Goal: Task Accomplishment & Management: Manage account settings

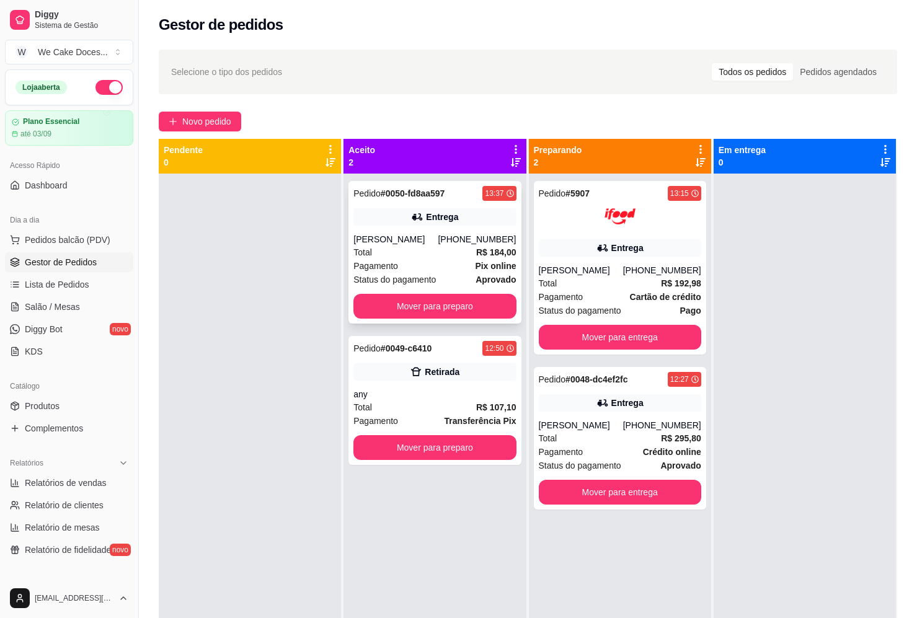
click at [436, 204] on div "Pedido # 0050-fd8aa597 13:37 Entrega [PERSON_NAME] [PHONE_NUMBER] Total R$ 184,…" at bounding box center [434, 252] width 172 height 143
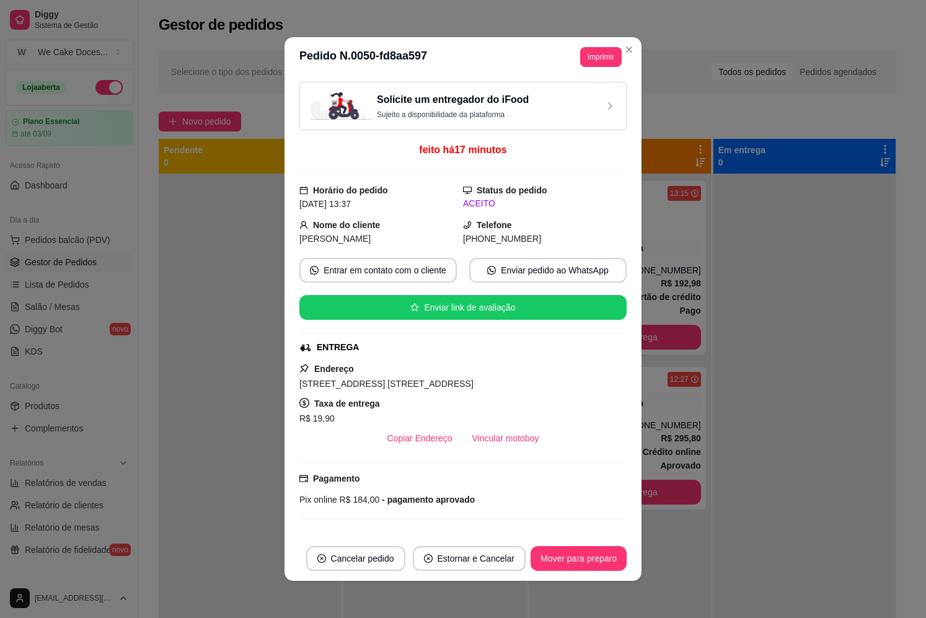
click at [504, 118] on p "Sujeito a disponibilidade da plataforma" at bounding box center [453, 115] width 152 height 10
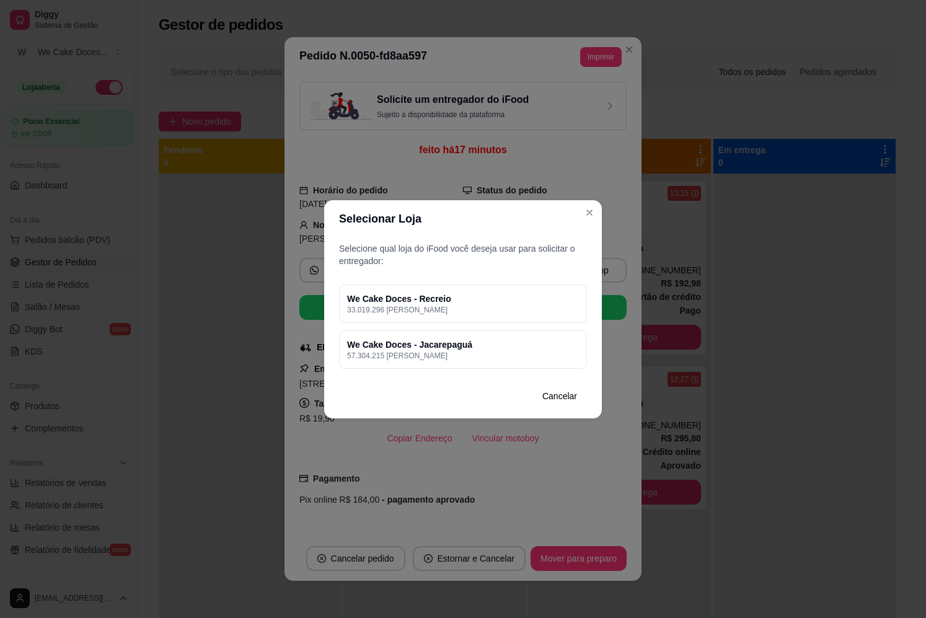
click at [419, 282] on div "Selecione qual loja do iFood você deseja usar para solicitar o entregador: We C…" at bounding box center [463, 305] width 278 height 136
click at [417, 316] on div "We Cake Doces - Recreio 33.019.296 [PERSON_NAME]" at bounding box center [463, 304] width 248 height 38
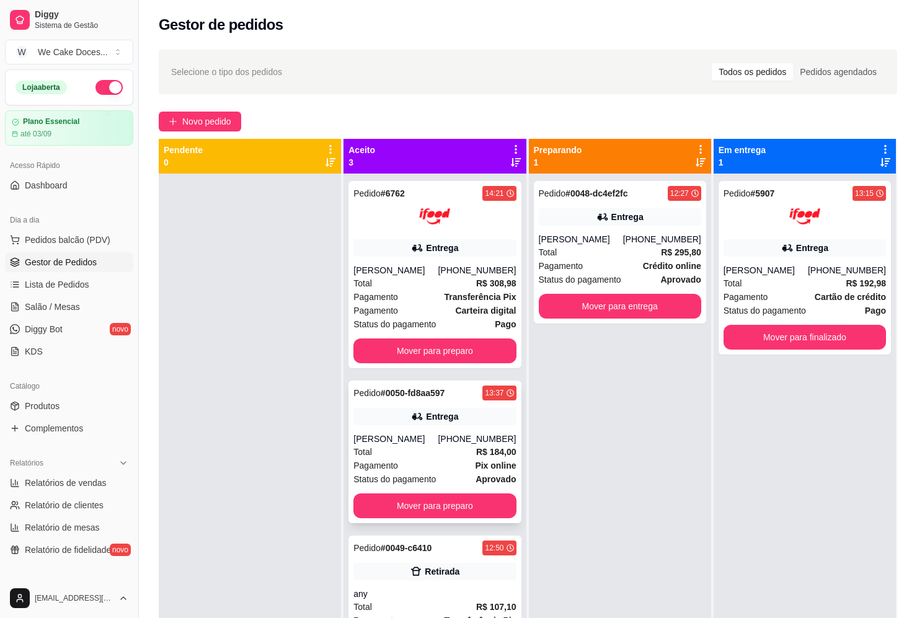
click at [427, 445] on div "[PERSON_NAME]" at bounding box center [395, 439] width 84 height 12
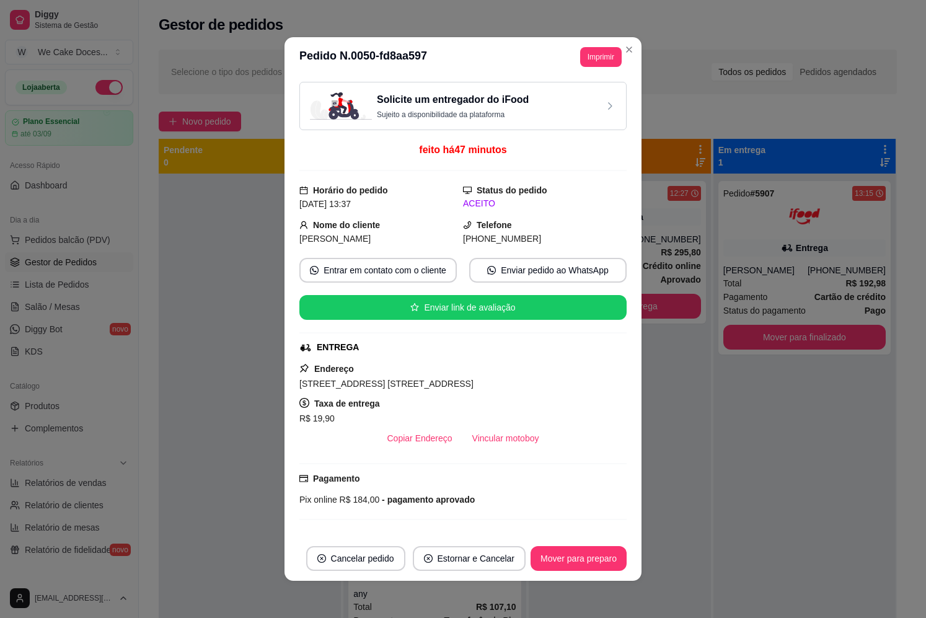
click at [462, 115] on p "Sujeito a disponibilidade da plataforma" at bounding box center [453, 115] width 152 height 10
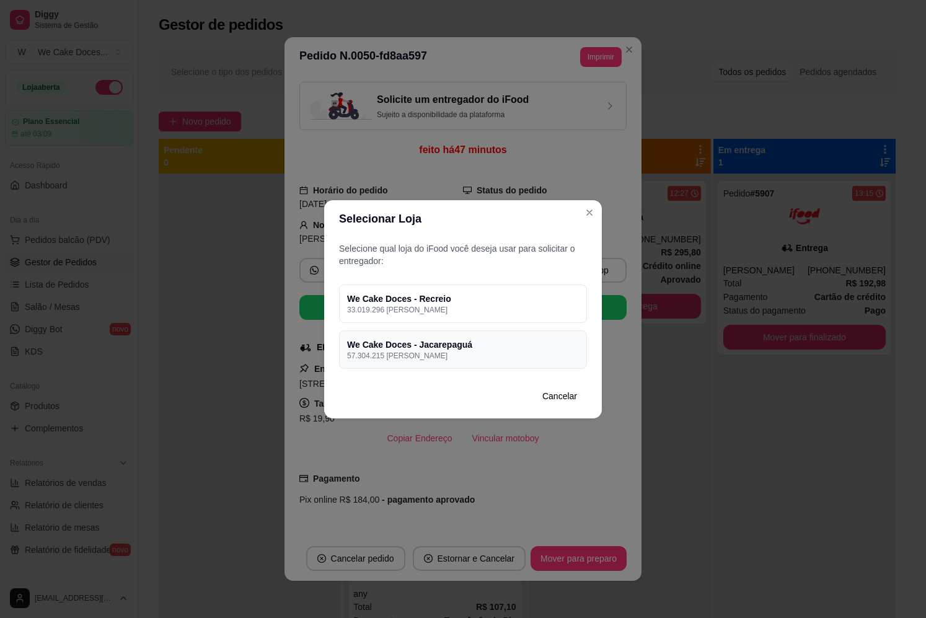
click at [490, 356] on p "57.304.215 [PERSON_NAME]" at bounding box center [463, 356] width 232 height 10
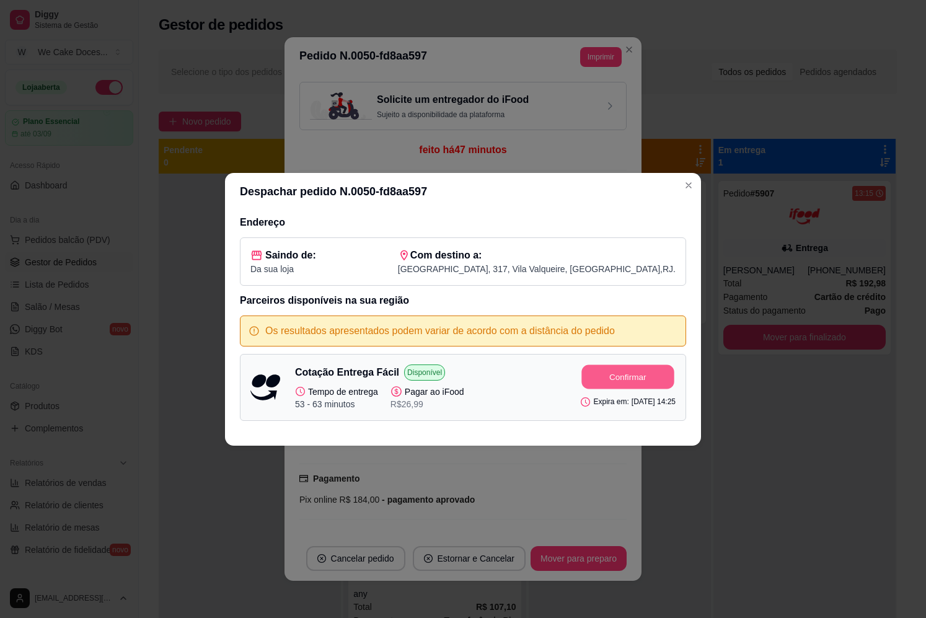
click at [632, 384] on button "Confirmar" at bounding box center [628, 377] width 92 height 24
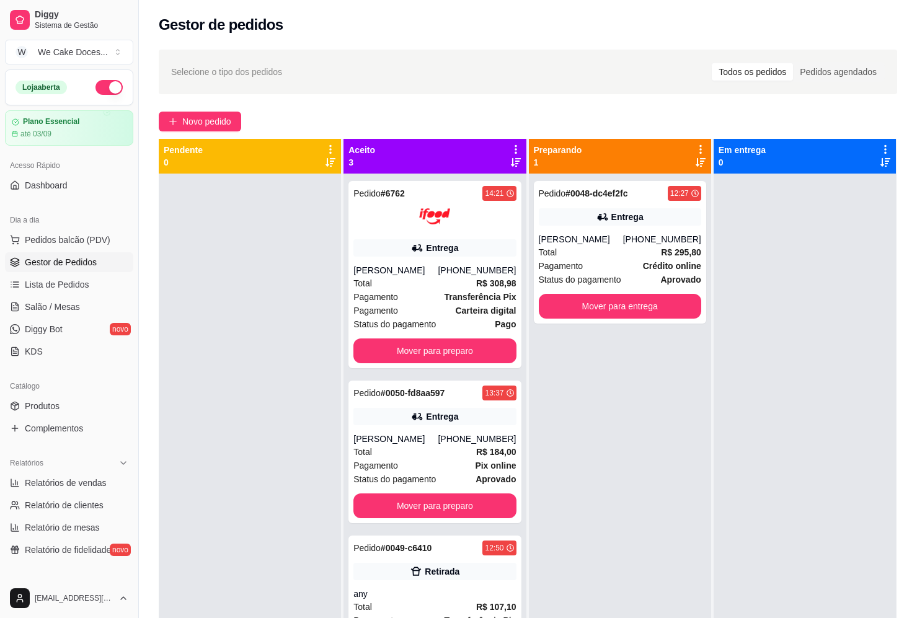
click at [197, 253] on div at bounding box center [250, 483] width 182 height 618
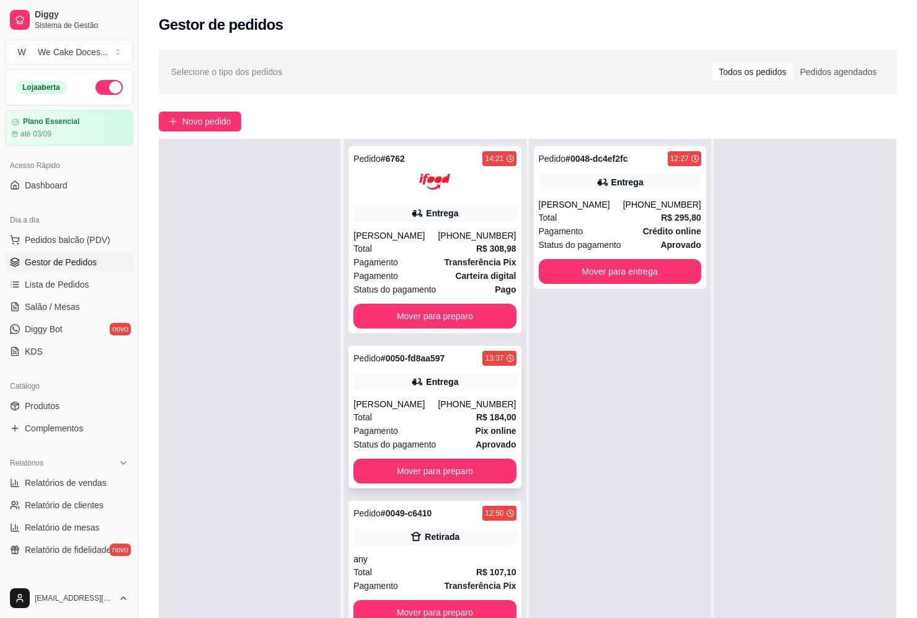
click at [430, 413] on div "Total R$ 184,00" at bounding box center [434, 418] width 162 height 14
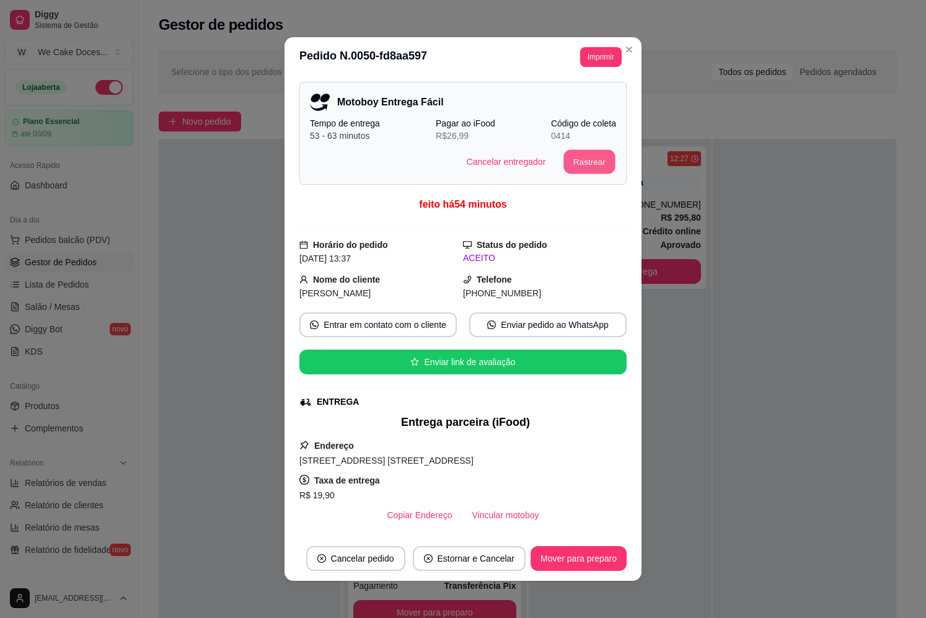
click at [570, 166] on button "Rastrear" at bounding box center [589, 162] width 51 height 24
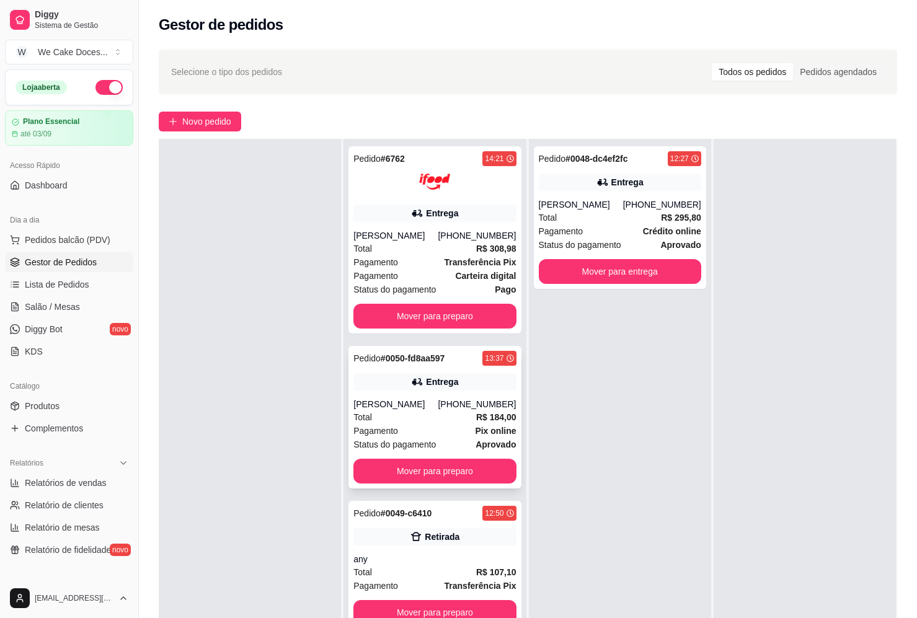
click at [427, 404] on div "[PERSON_NAME]" at bounding box center [395, 404] width 84 height 12
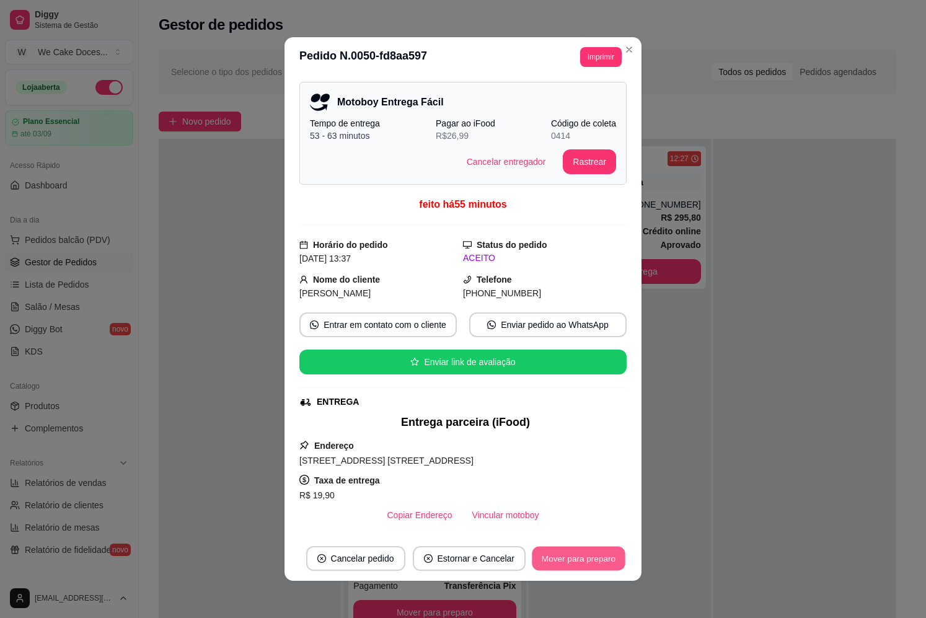
click at [554, 564] on button "Mover para preparo" at bounding box center [578, 559] width 93 height 24
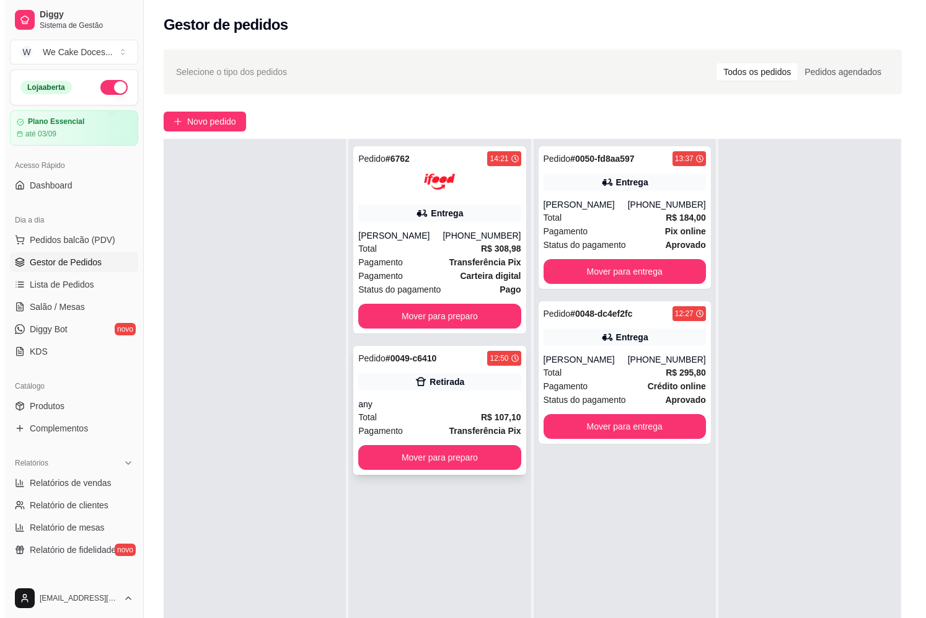
scroll to position [0, 0]
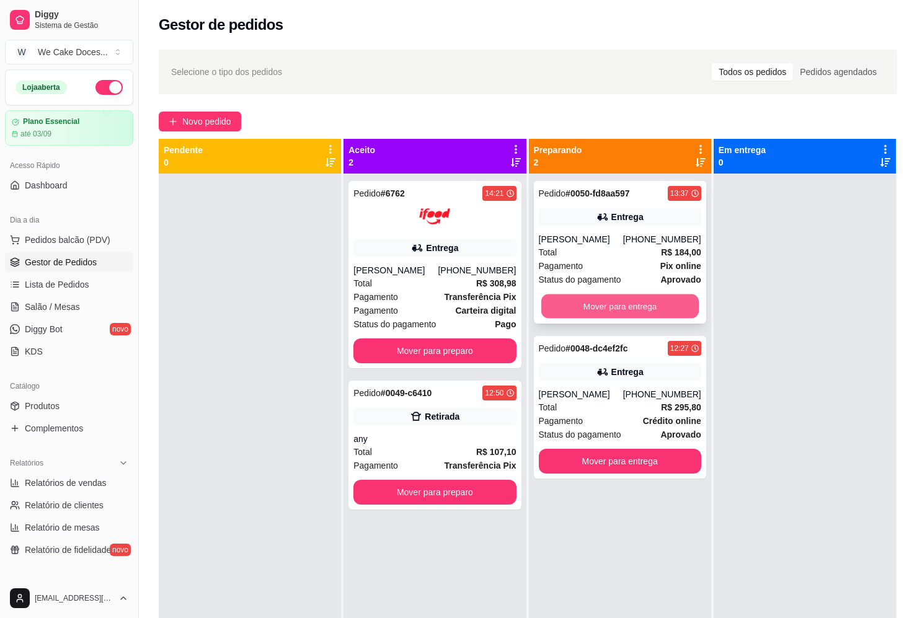
click at [615, 303] on button "Mover para entrega" at bounding box center [620, 307] width 158 height 24
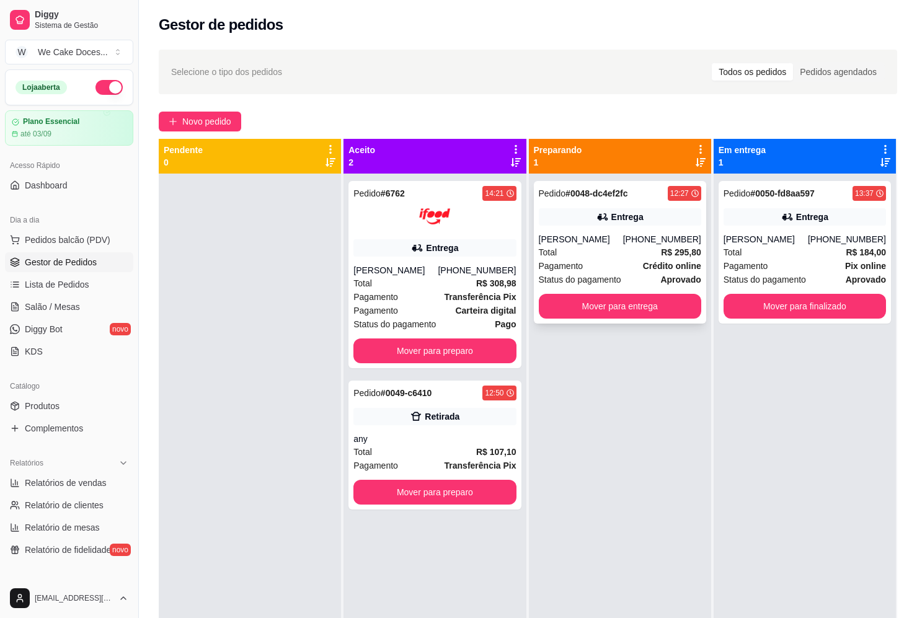
click at [606, 273] on div "Pagamento Crédito online" at bounding box center [620, 266] width 162 height 14
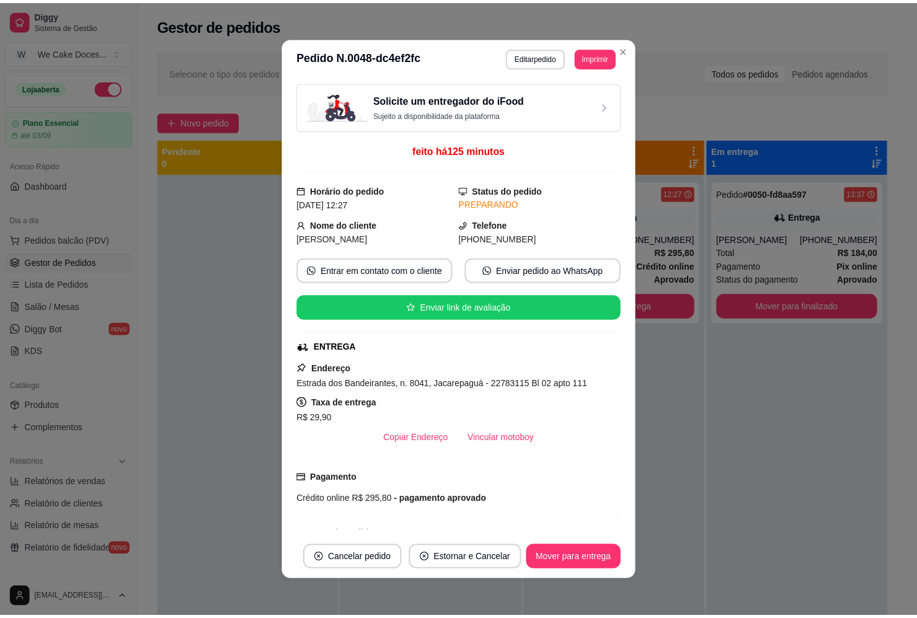
scroll to position [57, 0]
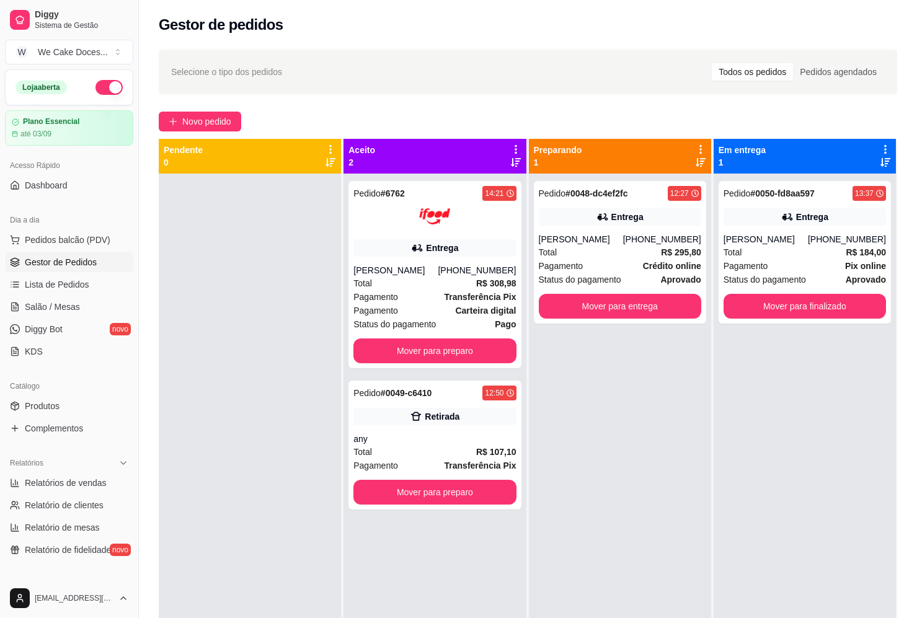
click at [177, 245] on div at bounding box center [250, 483] width 182 height 618
click at [458, 427] on div "Pedido # 0049-c6410 12:50 Retirada any Total R$ 107,10 Pagamento Transferência …" at bounding box center [434, 445] width 172 height 129
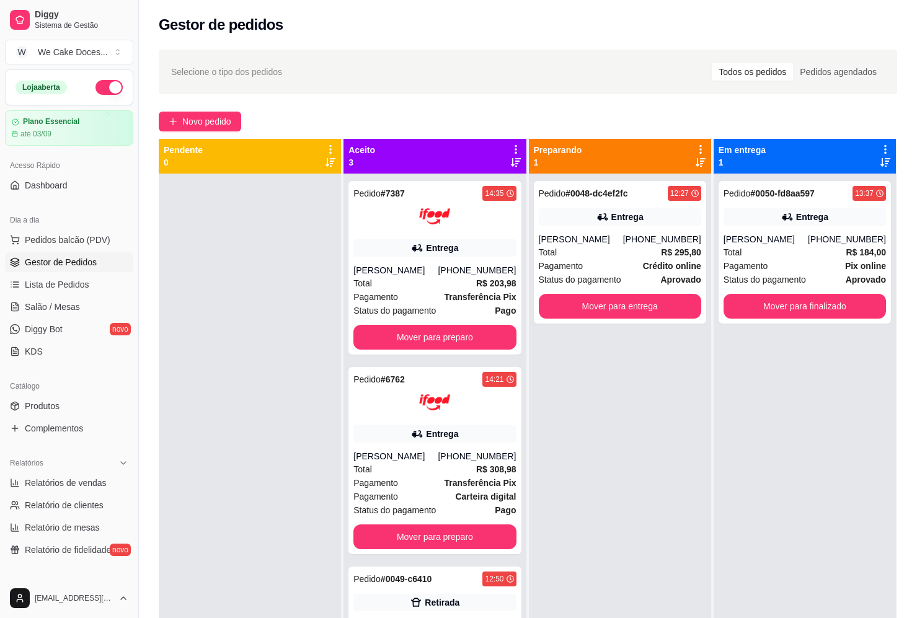
click at [208, 280] on div at bounding box center [250, 483] width 182 height 618
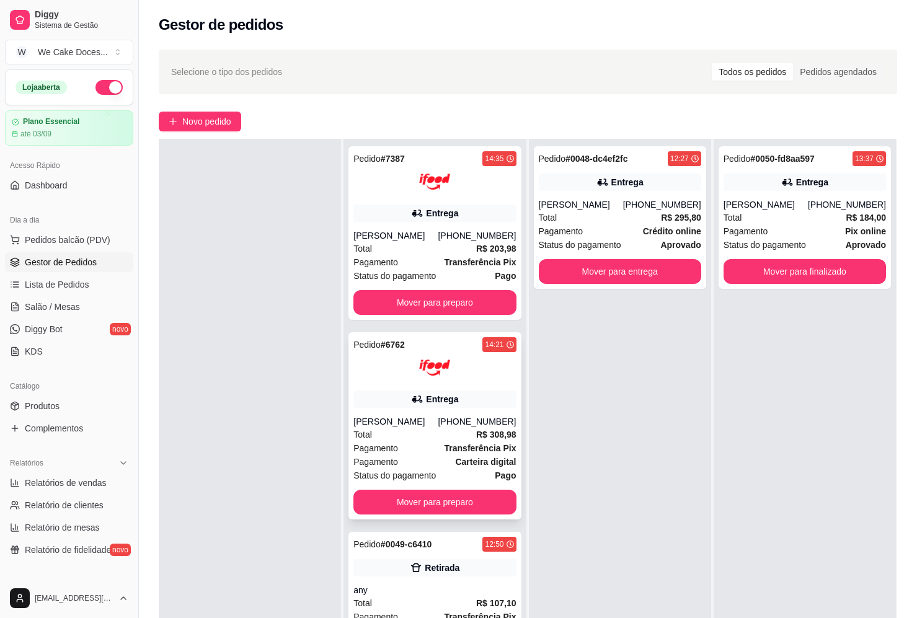
scroll to position [0, 0]
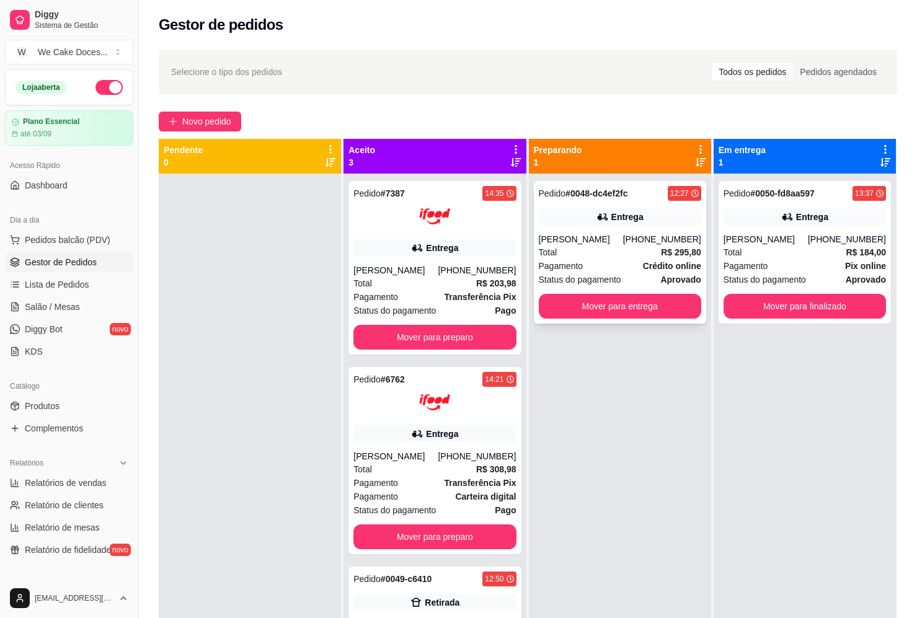
click at [619, 259] on div "Total R$ 295,80" at bounding box center [620, 253] width 162 height 14
click at [659, 316] on button "Mover para entrega" at bounding box center [620, 306] width 162 height 25
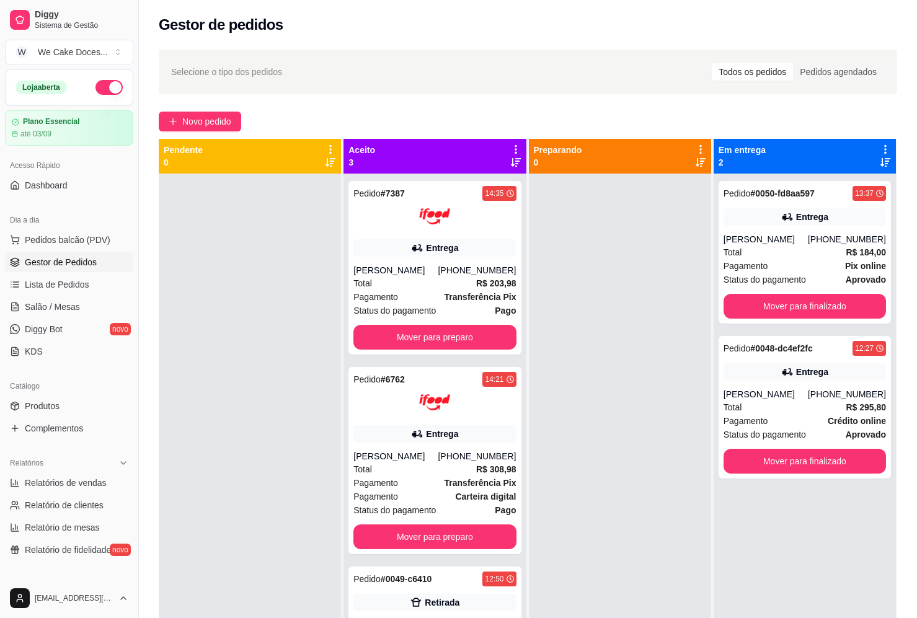
click at [191, 210] on div at bounding box center [250, 483] width 182 height 618
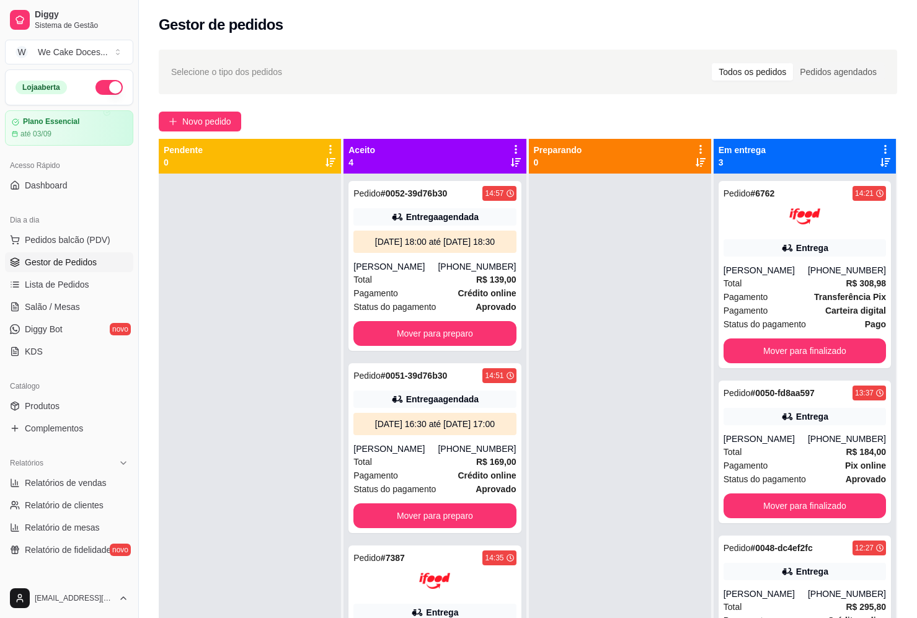
click at [188, 407] on div at bounding box center [250, 483] width 182 height 618
click at [411, 286] on div "Total R$ 139,00" at bounding box center [434, 280] width 162 height 14
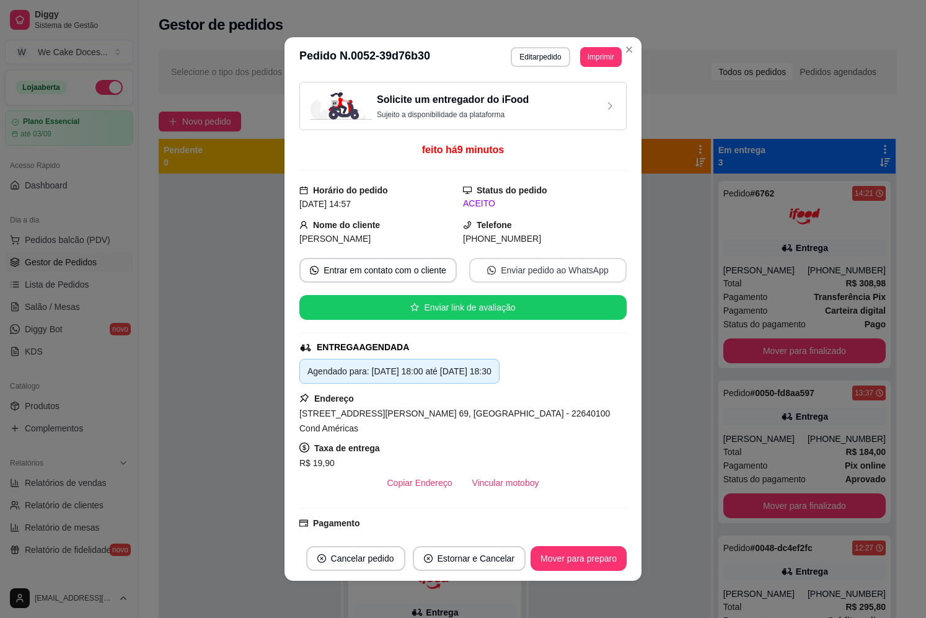
click at [524, 272] on button "Enviar pedido ao WhatsApp" at bounding box center [548, 270] width 158 height 25
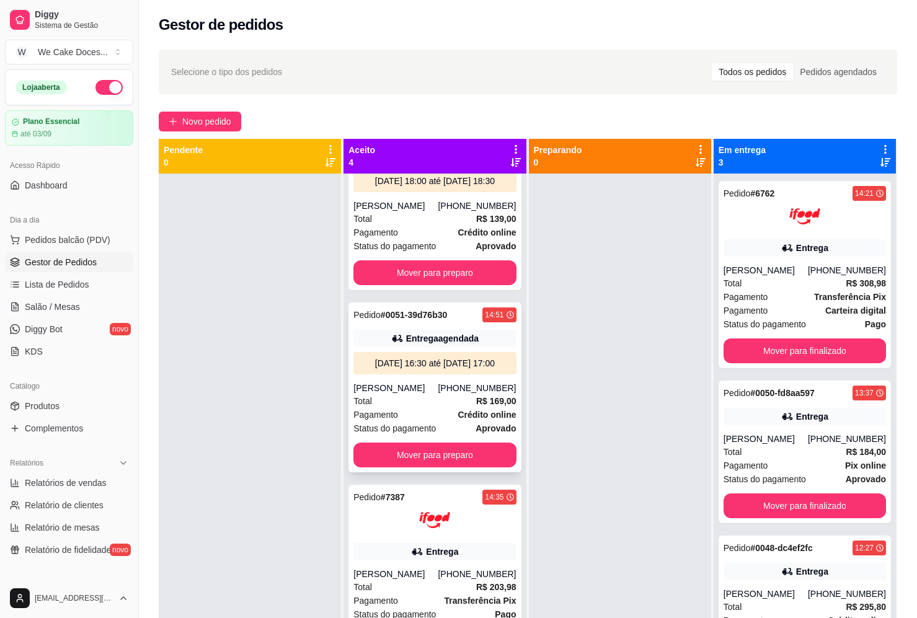
scroll to position [63, 0]
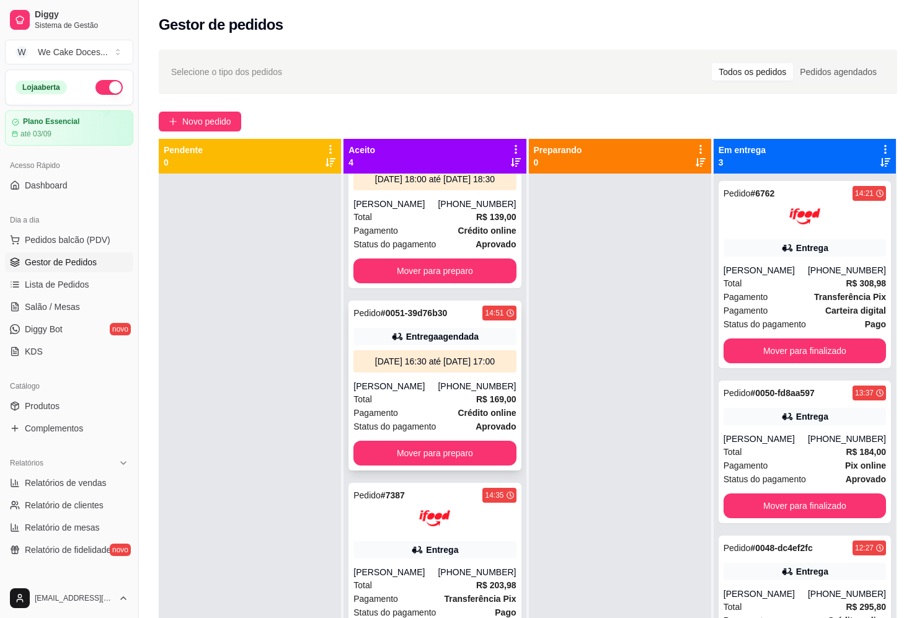
click at [441, 368] on div "[DATE] 16:30 até [DATE] 17:00" at bounding box center [434, 361] width 153 height 12
click at [444, 368] on div "[DATE] 16:30 até [DATE] 17:00" at bounding box center [434, 361] width 153 height 12
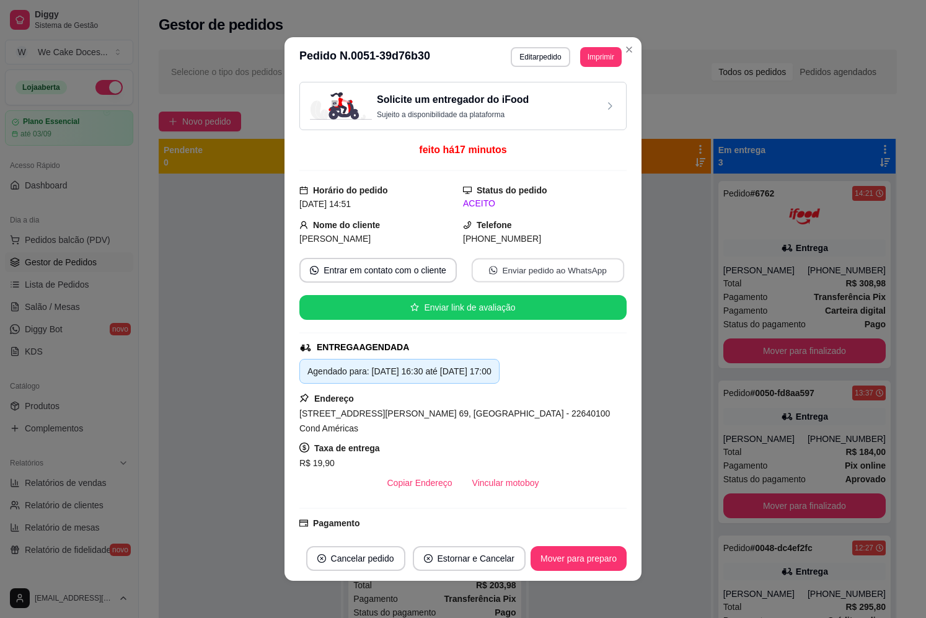
click at [508, 269] on button "Enviar pedido ao WhatsApp" at bounding box center [548, 271] width 153 height 24
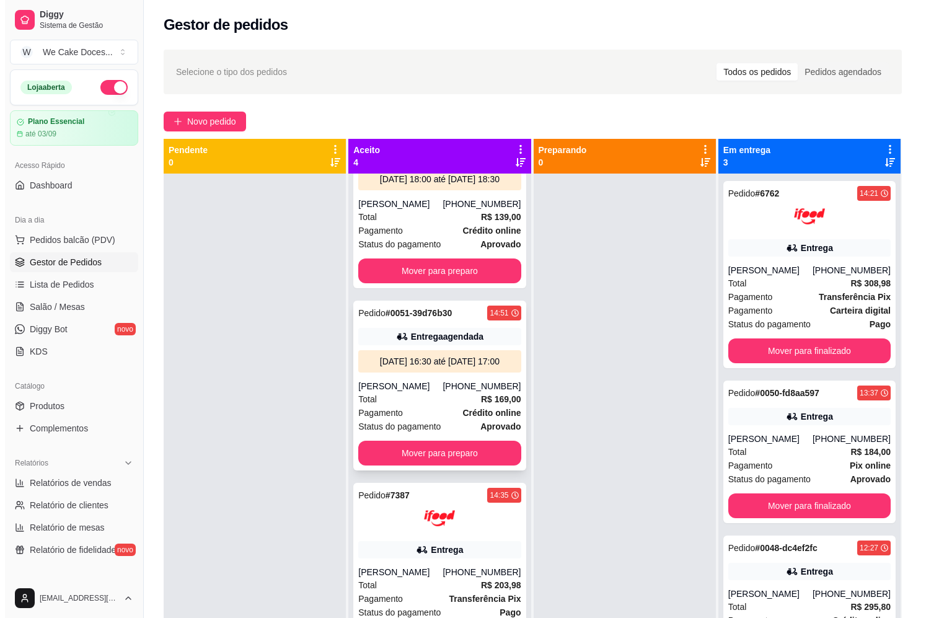
scroll to position [0, 0]
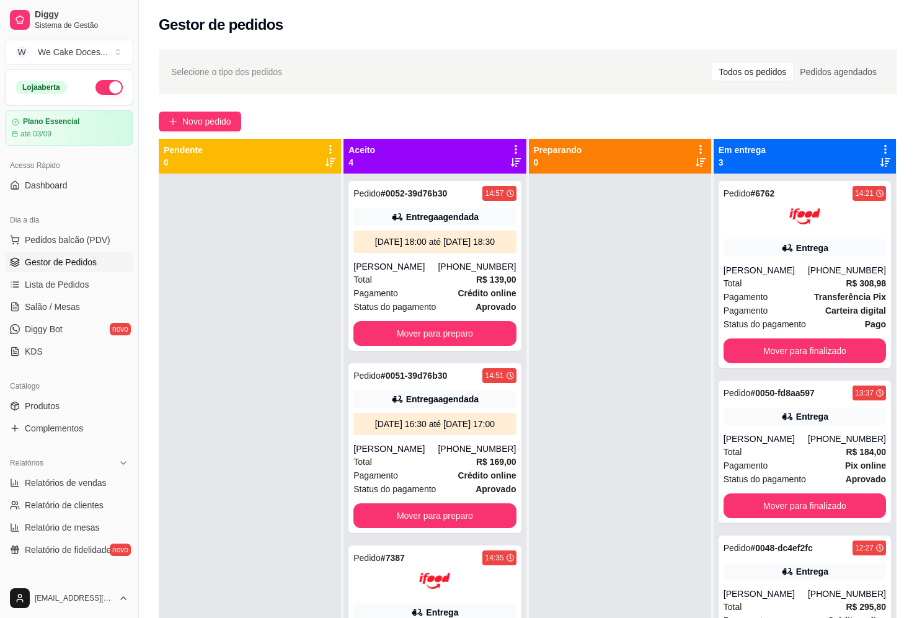
click at [203, 197] on div at bounding box center [250, 483] width 182 height 618
click at [477, 430] on div "[DATE] 16:30 até [DATE] 17:00" at bounding box center [434, 424] width 153 height 12
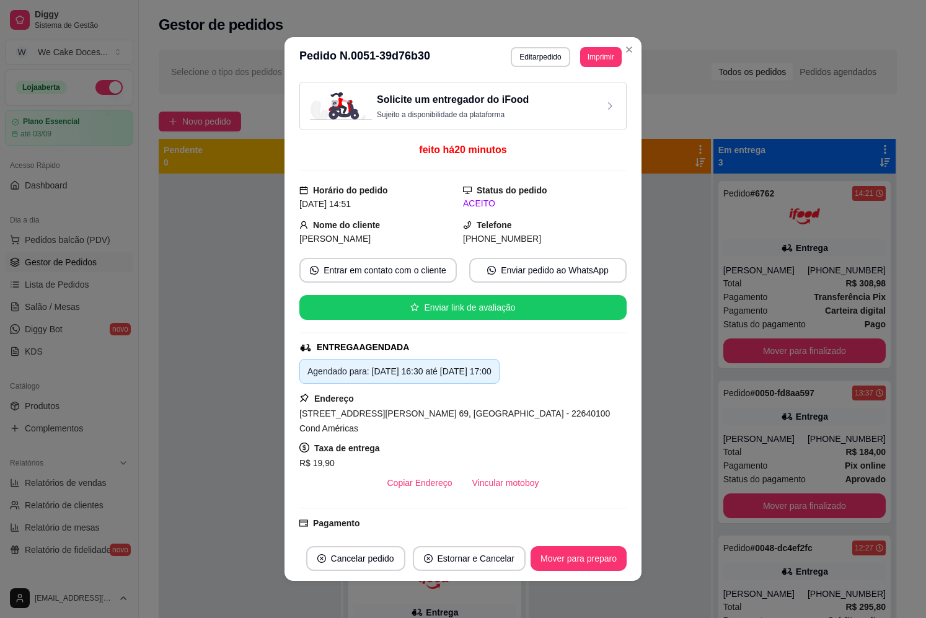
click at [526, 114] on div "Solicite um entregador do iFood Sujeito a disponibilidade da plataforma" at bounding box center [463, 105] width 306 height 27
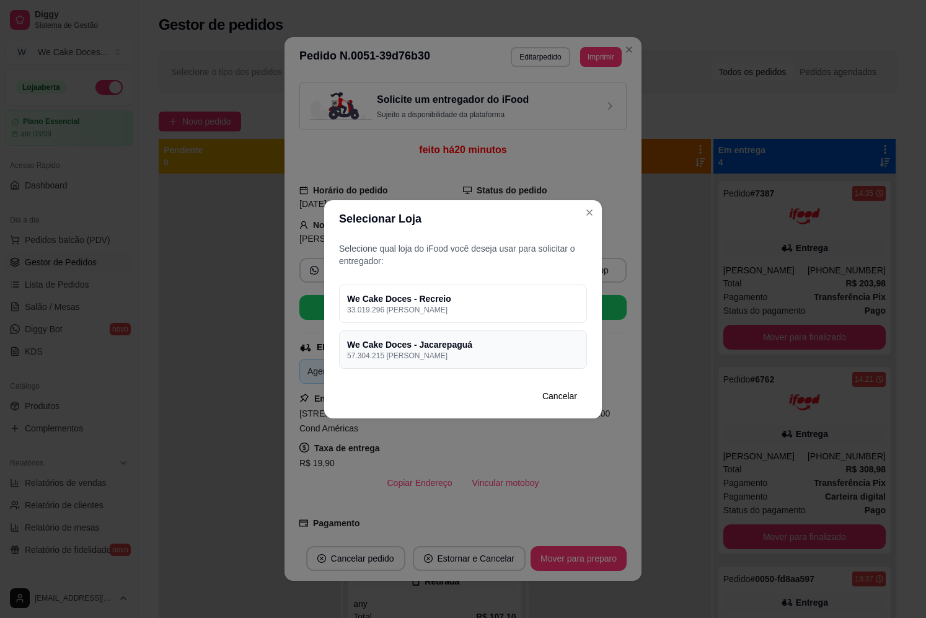
click at [467, 355] on p "57.304.215 [PERSON_NAME]" at bounding box center [463, 356] width 232 height 10
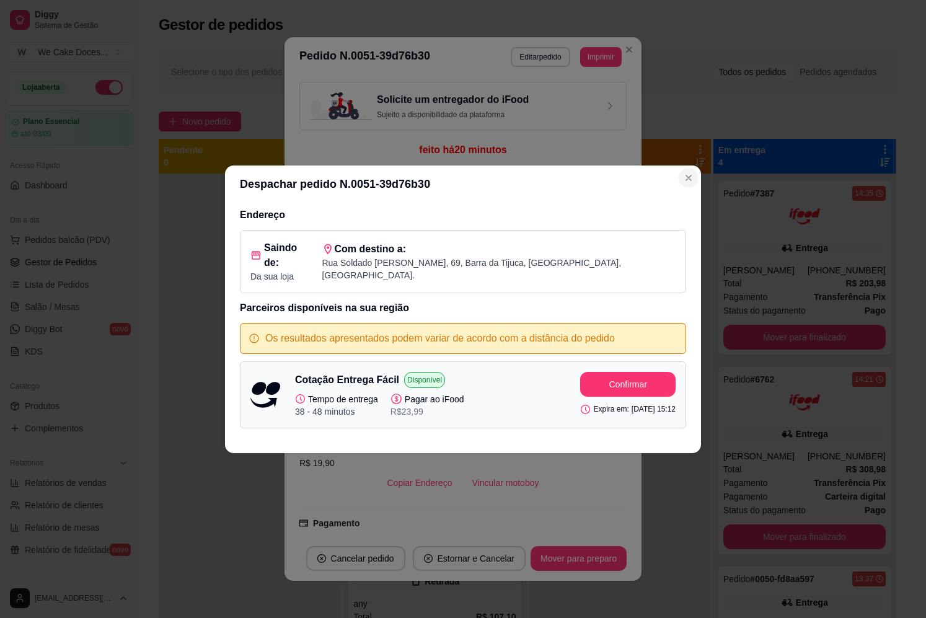
click at [685, 183] on icon "Close" at bounding box center [689, 178] width 10 height 10
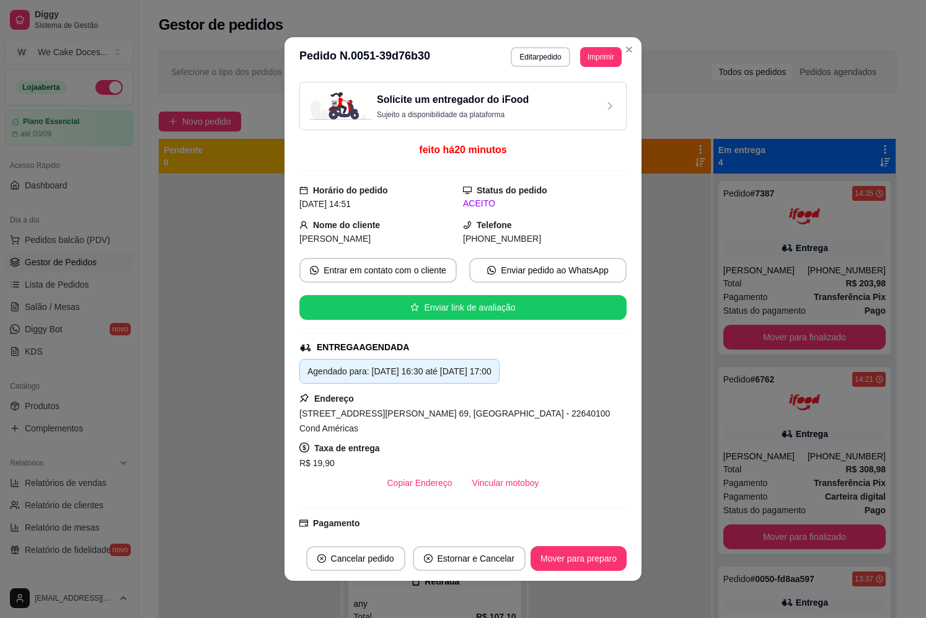
click at [517, 100] on h3 "Solicite um entregador do iFood" at bounding box center [453, 99] width 152 height 15
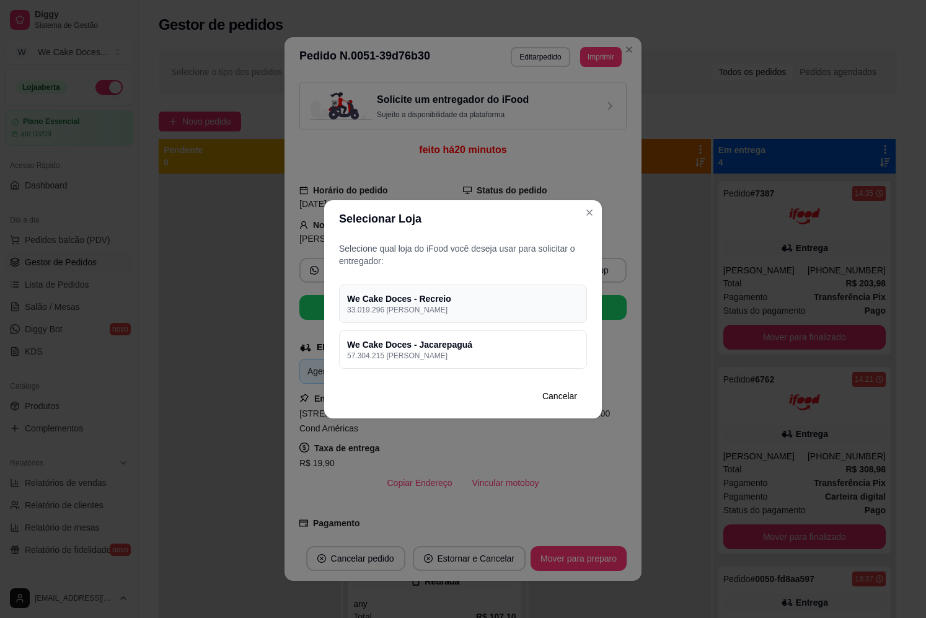
click at [457, 306] on p "33.019.296 [PERSON_NAME]" at bounding box center [463, 310] width 232 height 10
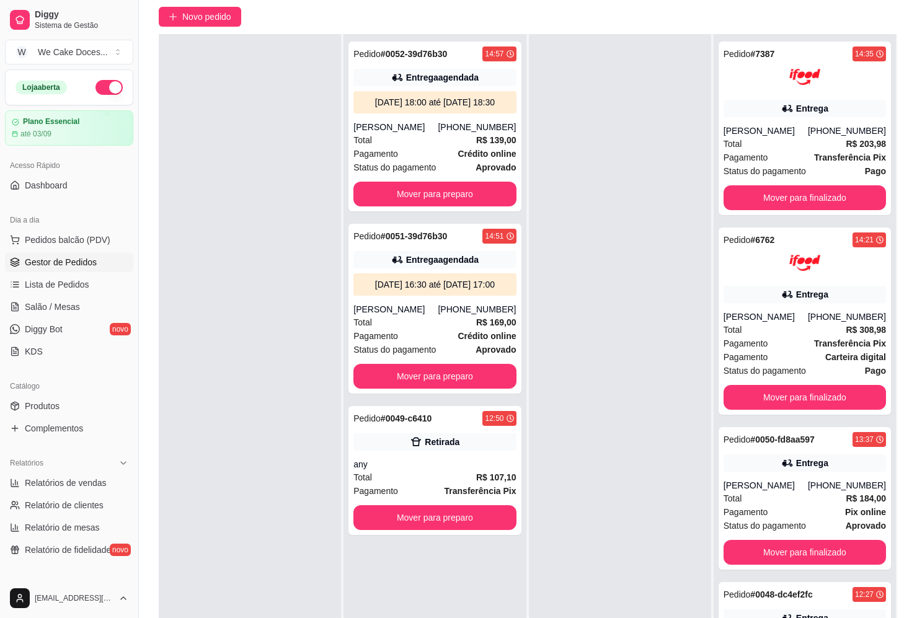
scroll to position [189, 0]
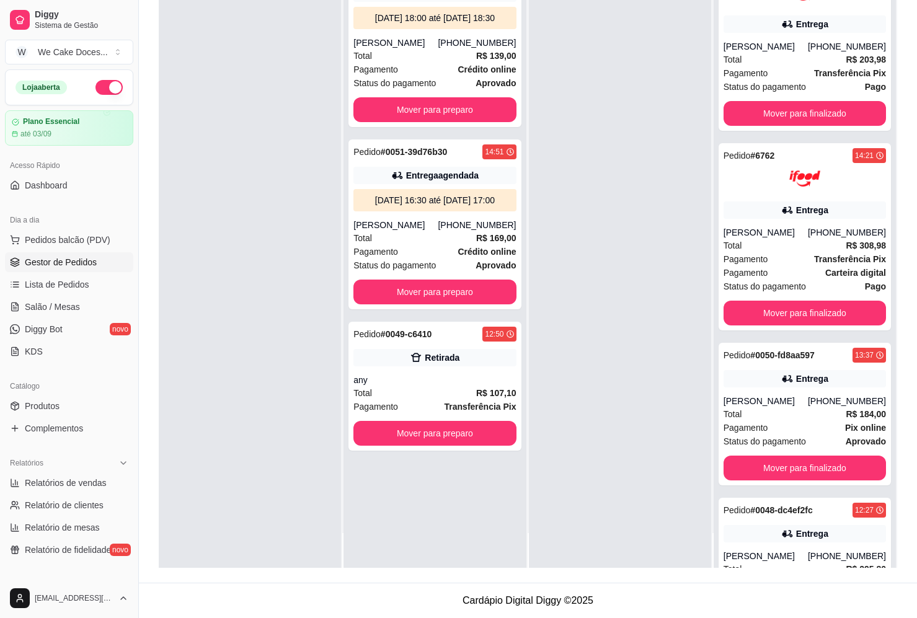
click at [187, 249] on div at bounding box center [250, 259] width 182 height 618
